Goal: Task Accomplishment & Management: Manage account settings

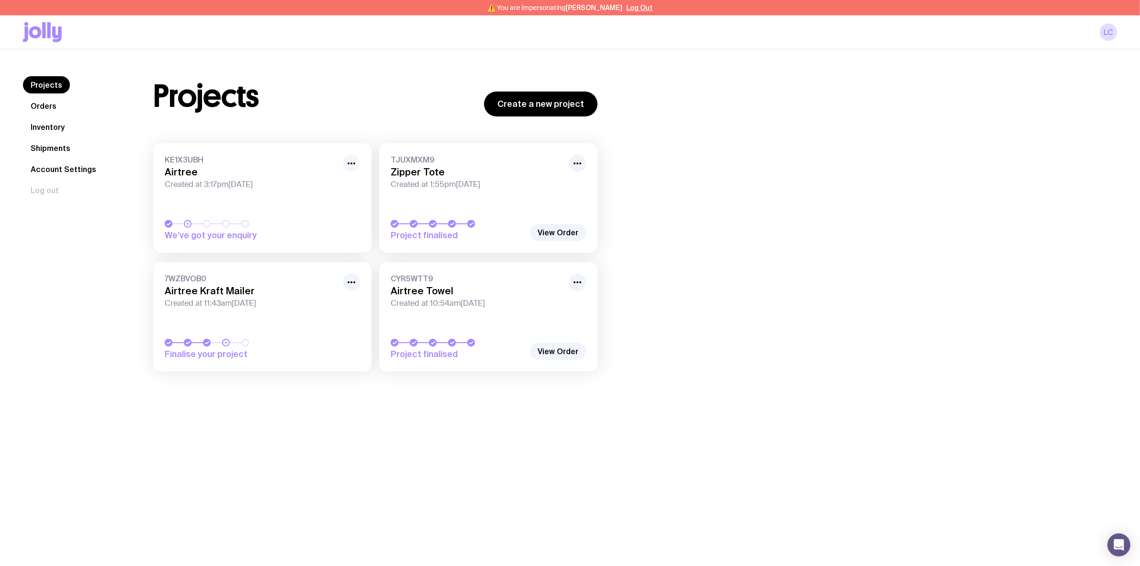
click at [347, 165] on icon "button" at bounding box center [351, 163] width 11 height 11
click at [321, 185] on button "Rename" at bounding box center [329, 185] width 46 height 10
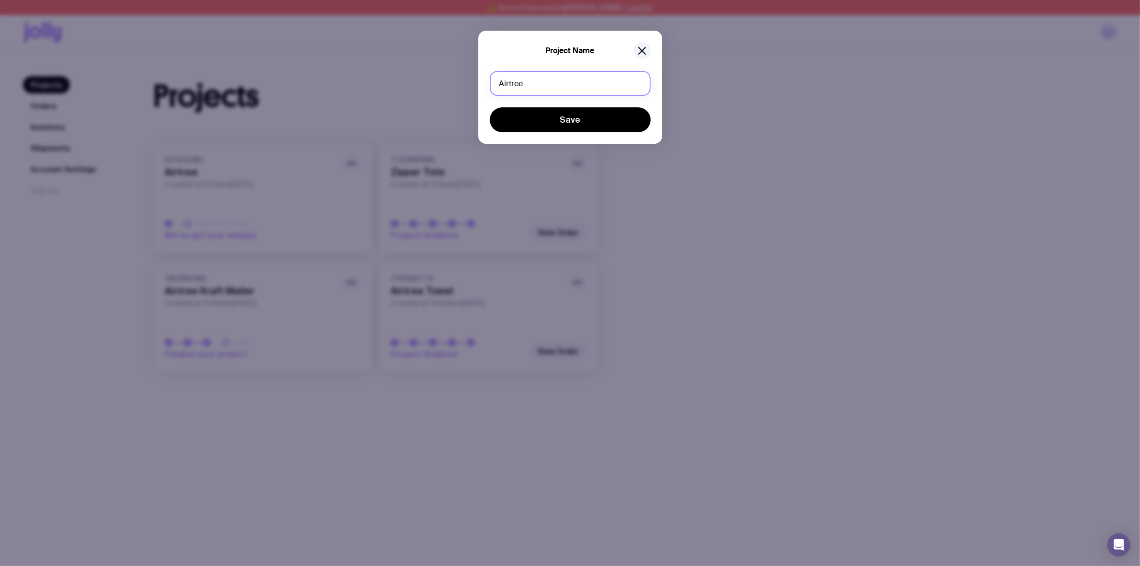
click at [555, 84] on input "Airtree" at bounding box center [570, 83] width 161 height 25
type input "J"
type input "[PERSON_NAME] Bottle"
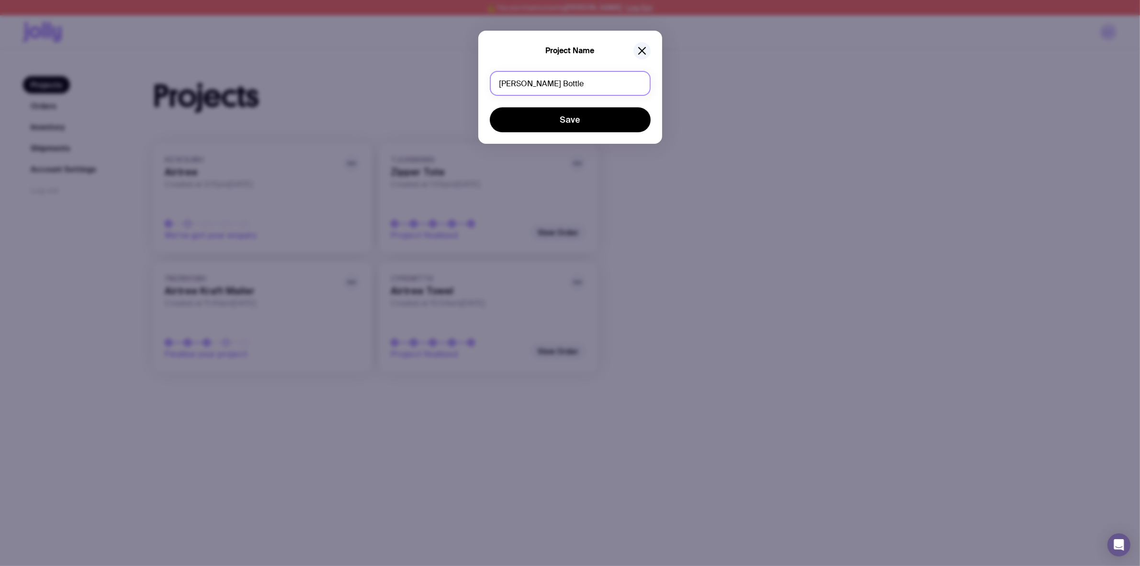
click at [490, 107] on button "Save" at bounding box center [570, 119] width 161 height 25
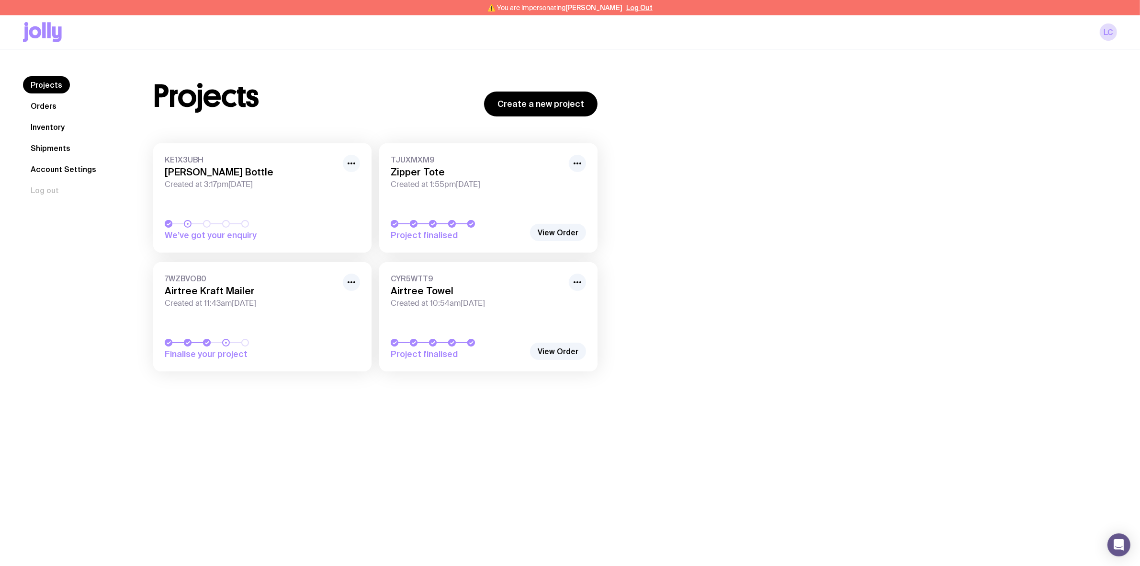
click at [351, 160] on icon "button" at bounding box center [351, 163] width 11 height 11
click at [334, 182] on button "Rename" at bounding box center [329, 185] width 46 height 10
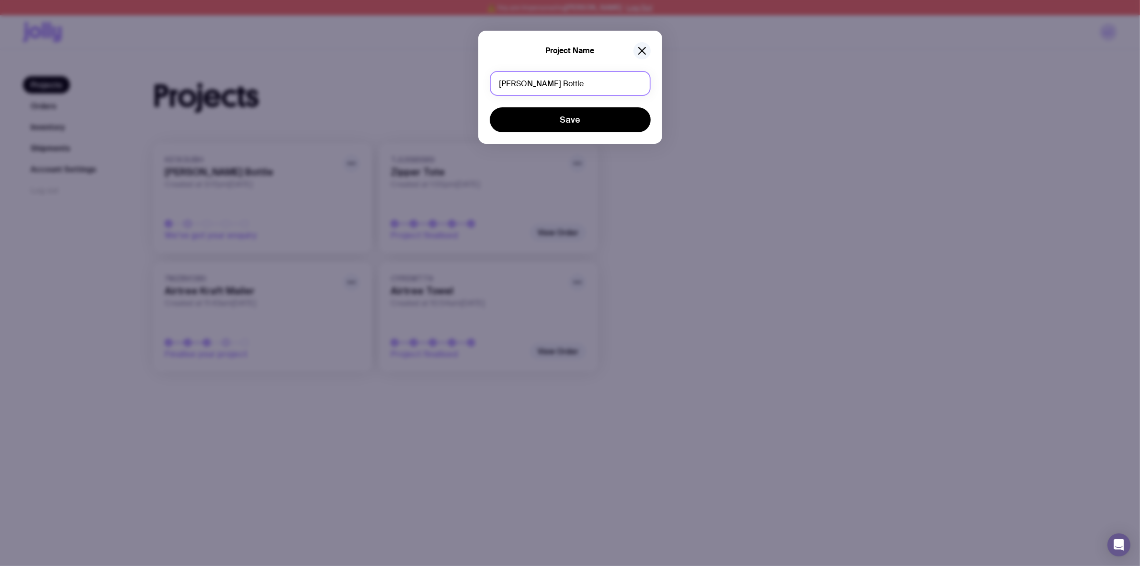
click at [549, 82] on input "[PERSON_NAME] Bottle" at bounding box center [570, 83] width 161 height 25
type input "[PERSON_NAME] 500ml Bottle"
click at [490, 107] on button "Save" at bounding box center [570, 119] width 161 height 25
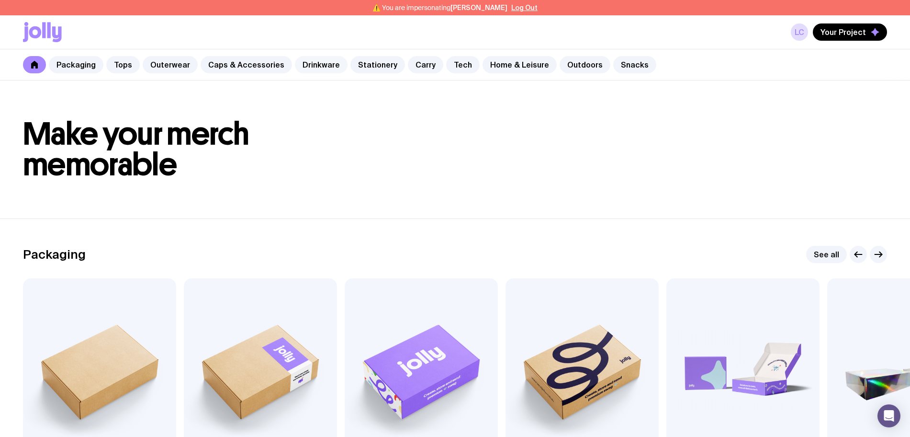
click at [315, 68] on link "Drinkware" at bounding box center [321, 64] width 53 height 17
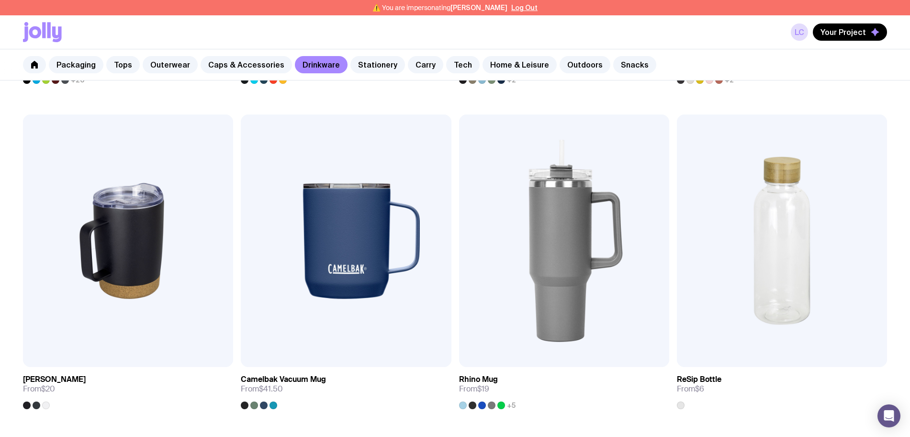
scroll to position [838, 0]
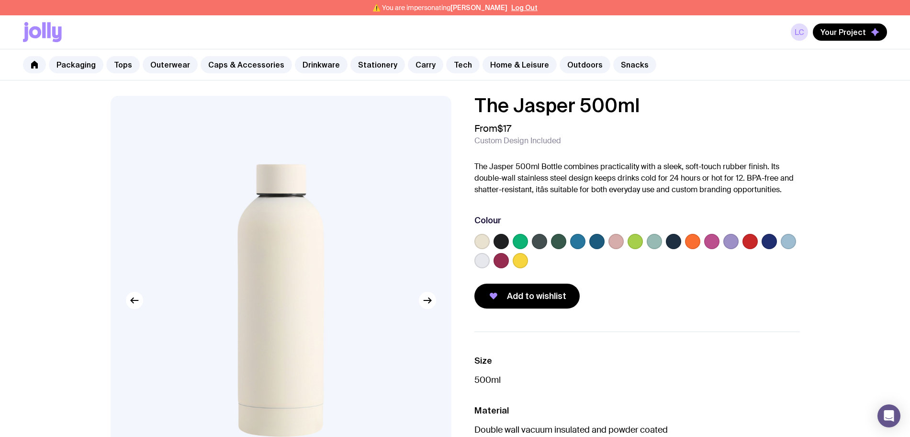
click at [525, 237] on label at bounding box center [520, 241] width 15 height 15
click at [0, 0] on input "radio" at bounding box center [0, 0] width 0 height 0
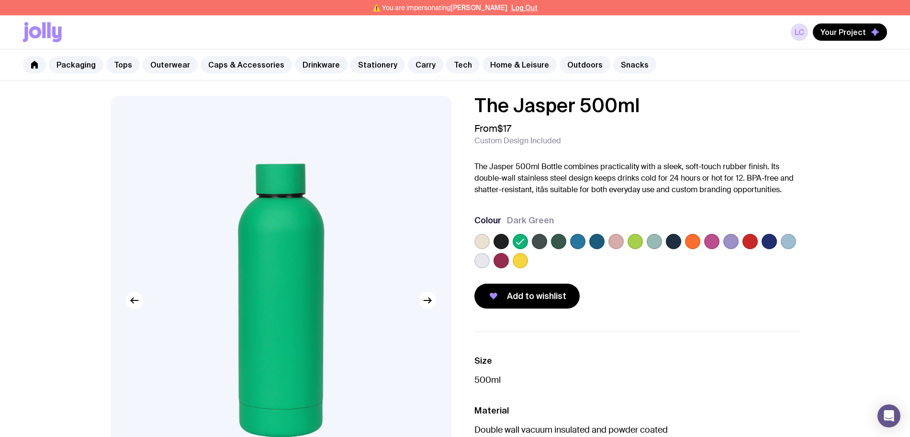
click at [559, 244] on label at bounding box center [558, 241] width 15 height 15
click at [0, 0] on input "radio" at bounding box center [0, 0] width 0 height 0
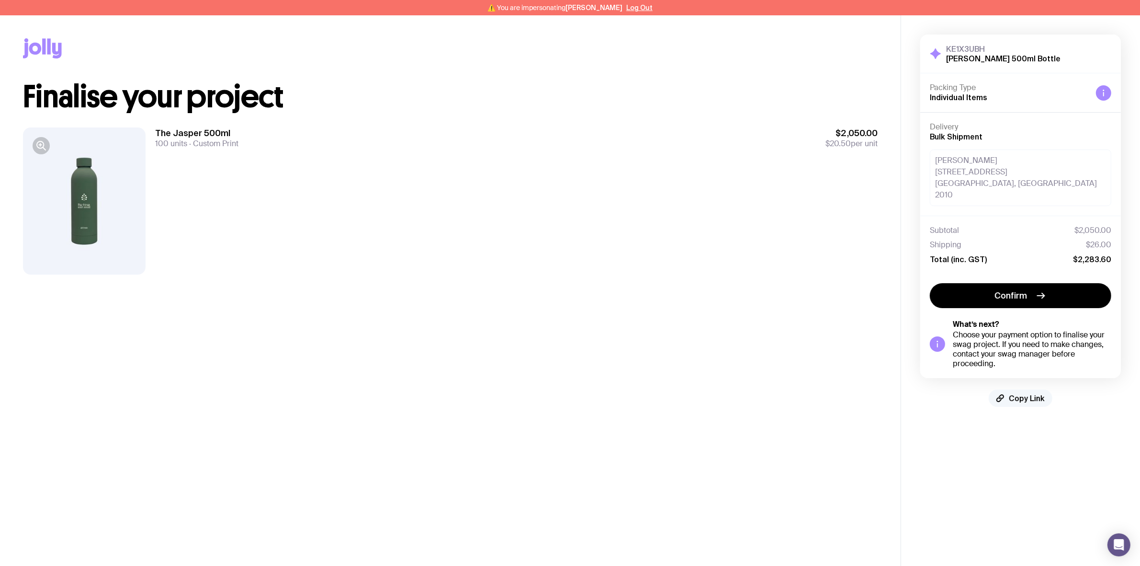
click at [1021, 393] on button "Copy Link" at bounding box center [1021, 397] width 64 height 17
